Goal: Transaction & Acquisition: Obtain resource

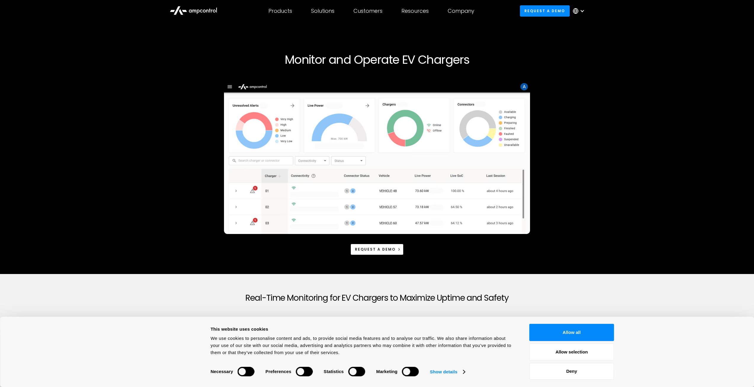
scroll to position [148, 0]
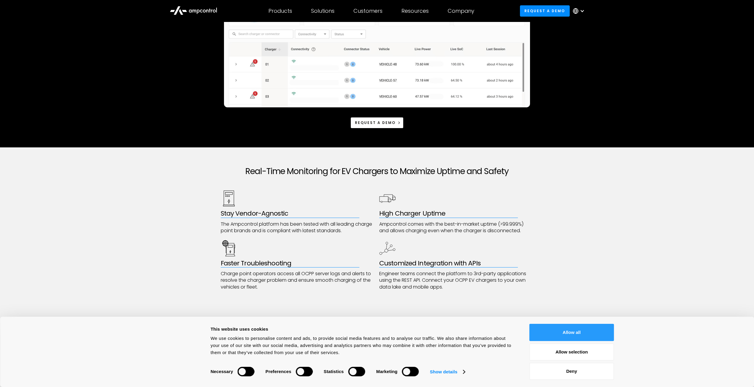
click at [589, 333] on button "Allow all" at bounding box center [571, 331] width 85 height 17
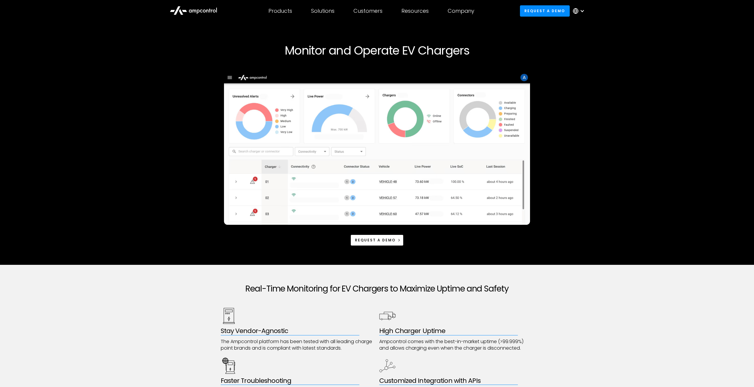
scroll to position [0, 0]
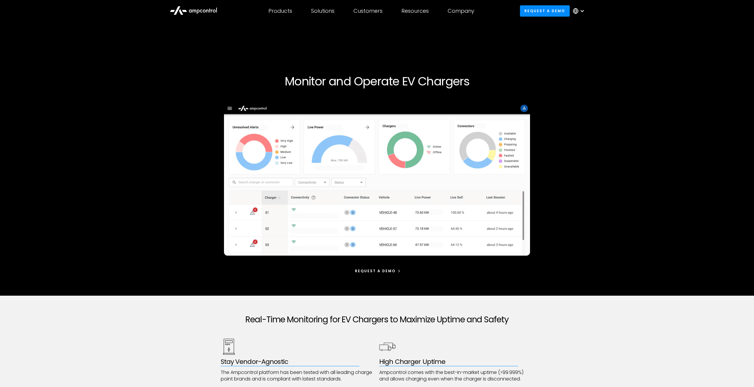
click at [382, 269] on div "Request a demo" at bounding box center [375, 270] width 41 height 5
